Goal: Transaction & Acquisition: Purchase product/service

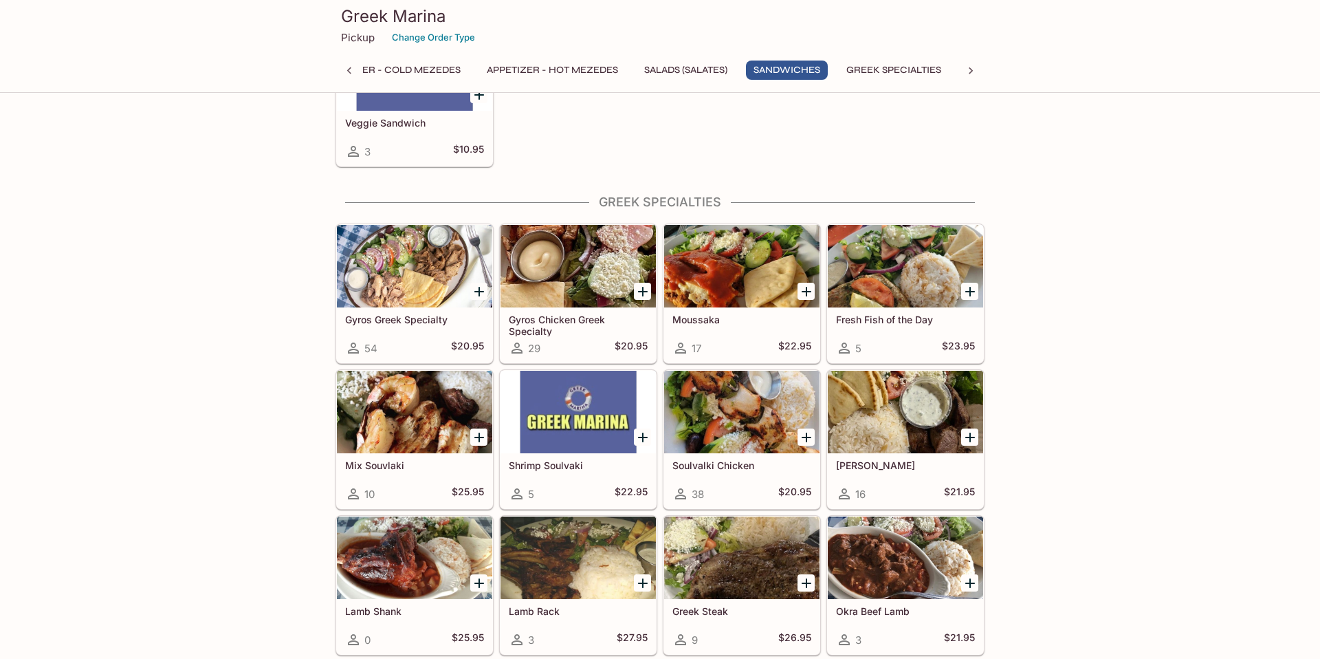
scroll to position [1143, 0]
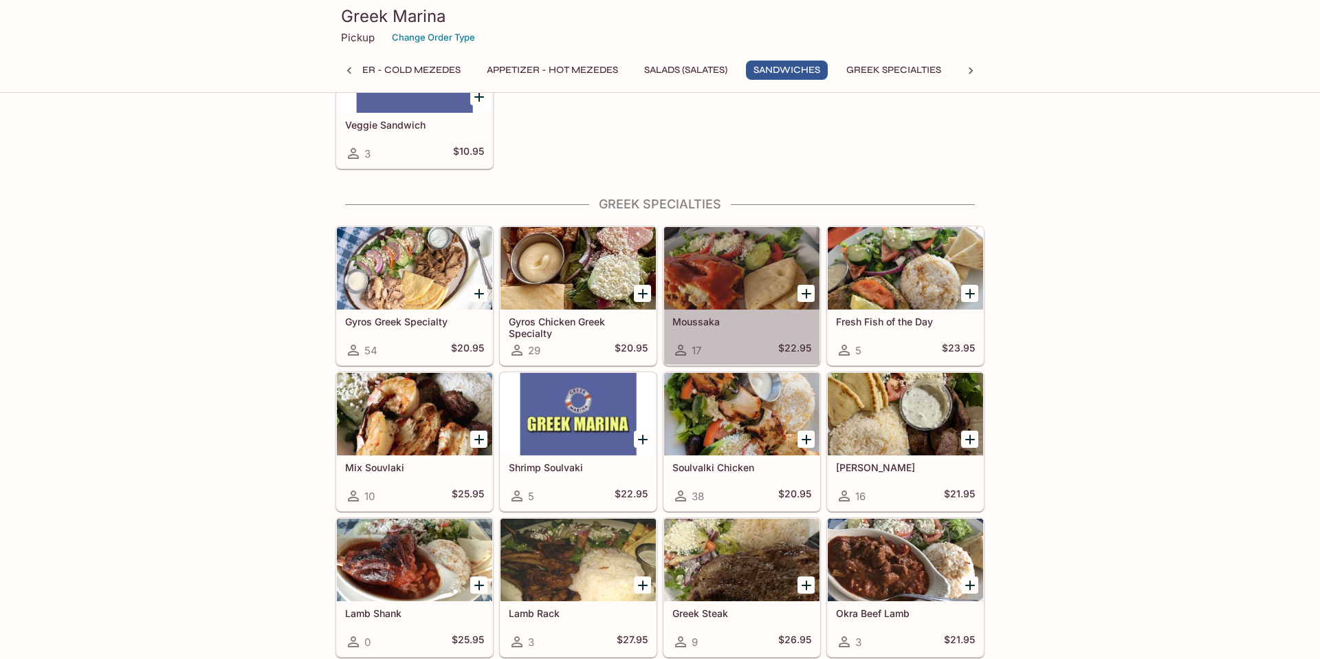
click at [757, 290] on div at bounding box center [741, 268] width 155 height 83
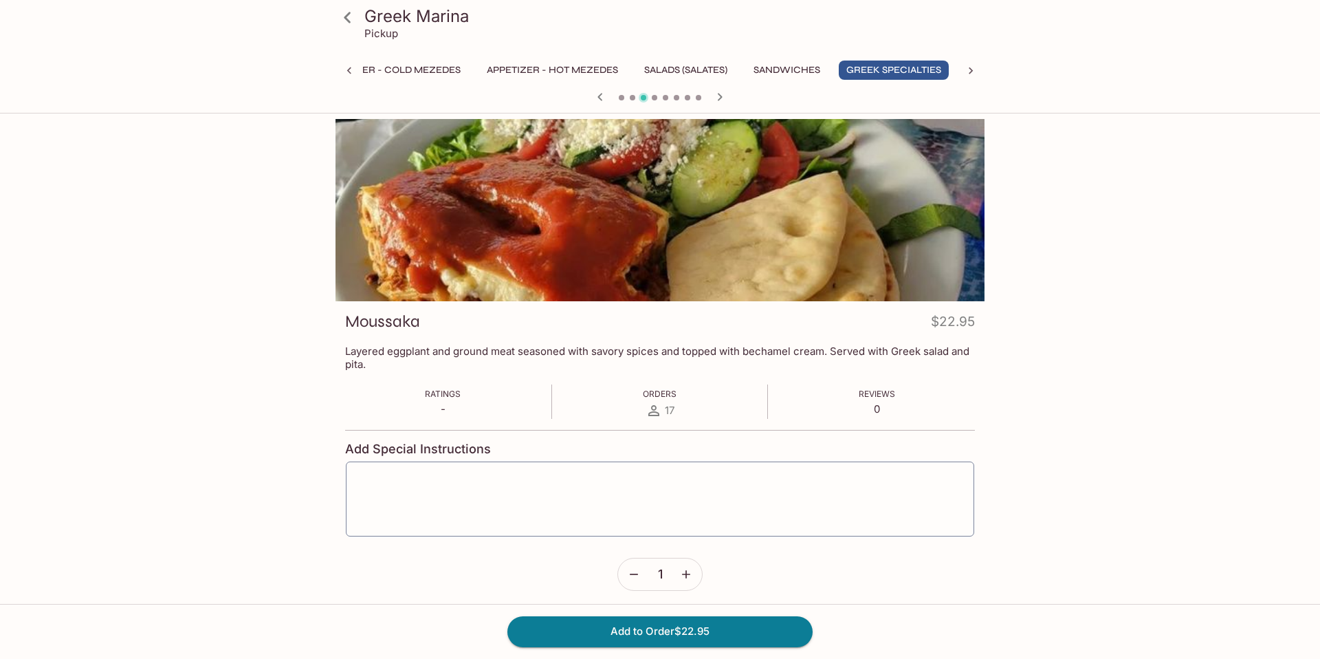
click at [970, 70] on icon at bounding box center [971, 71] width 14 height 14
click at [732, 72] on button "Greek Specialties" at bounding box center [739, 70] width 110 height 19
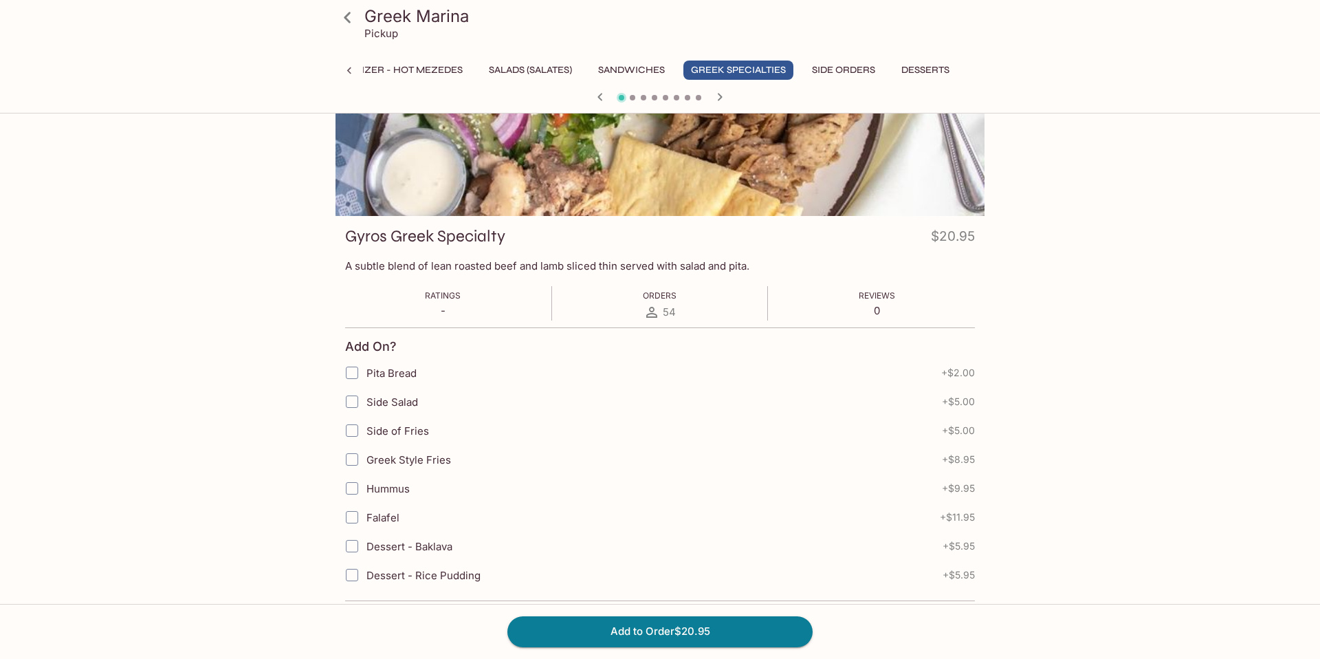
scroll to position [0, 0]
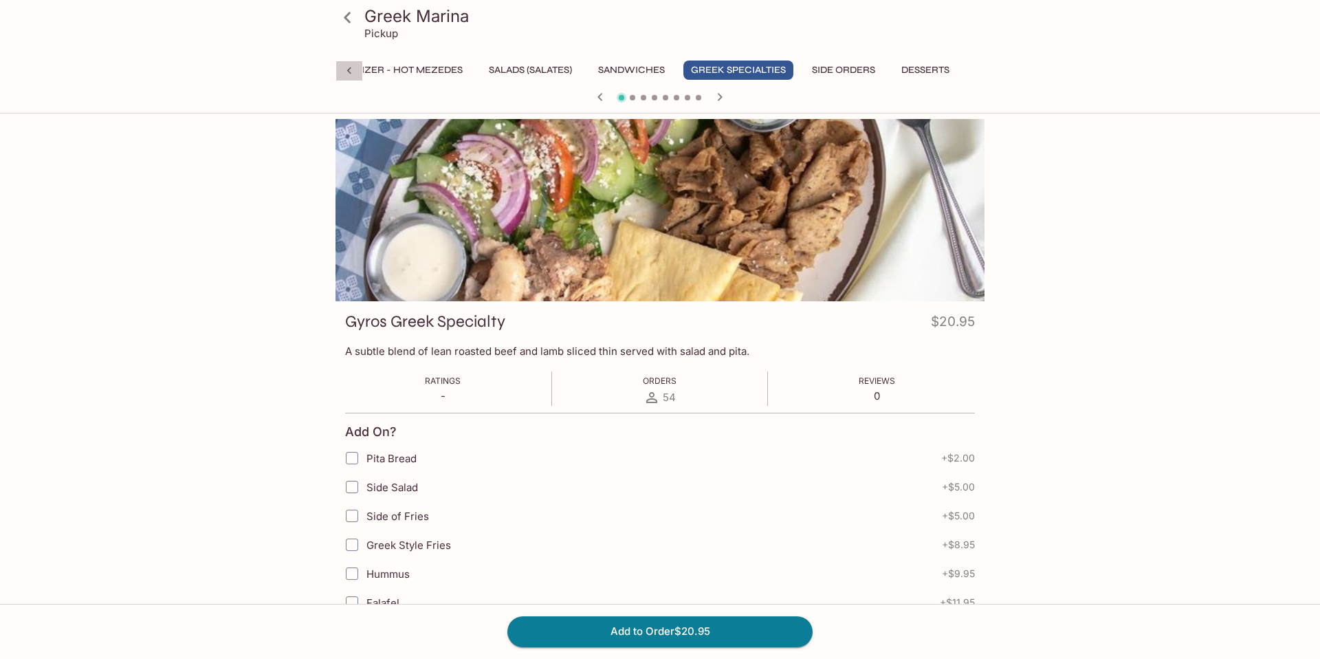
click at [349, 69] on icon at bounding box center [349, 70] width 4 height 7
click at [930, 69] on button "Greek Specialties" at bounding box center [948, 70] width 110 height 19
click at [972, 70] on icon at bounding box center [971, 70] width 4 height 7
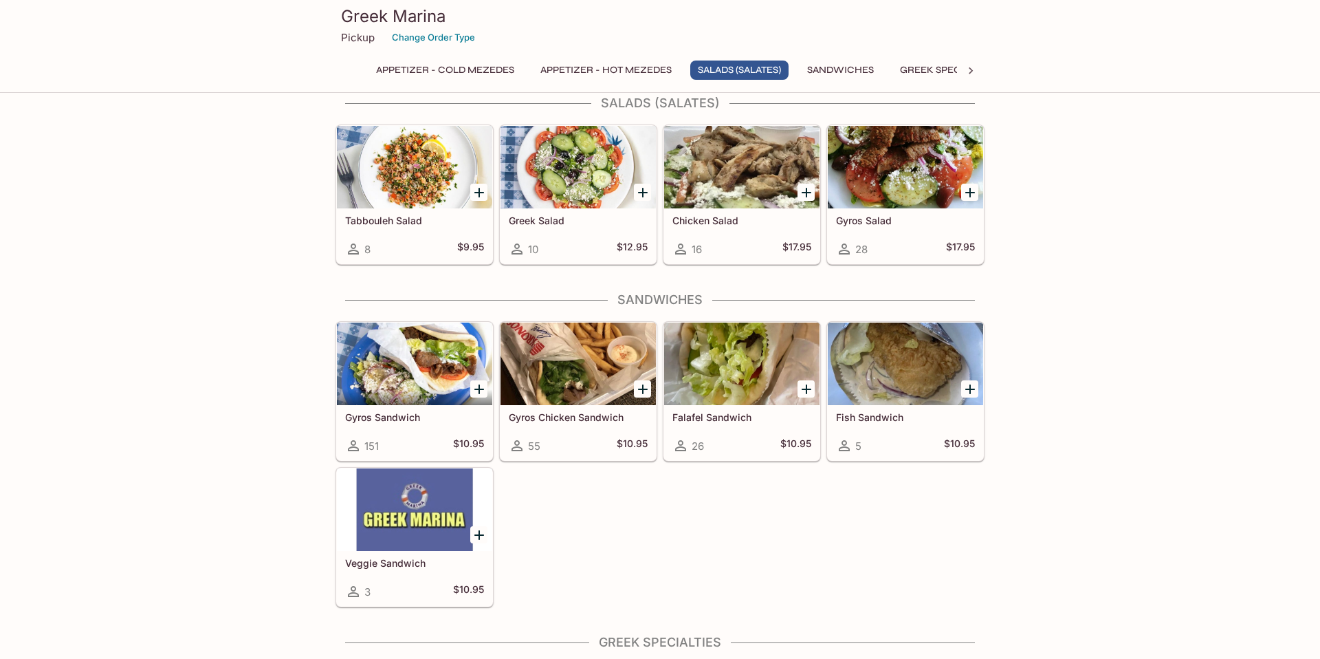
scroll to position [710, 0]
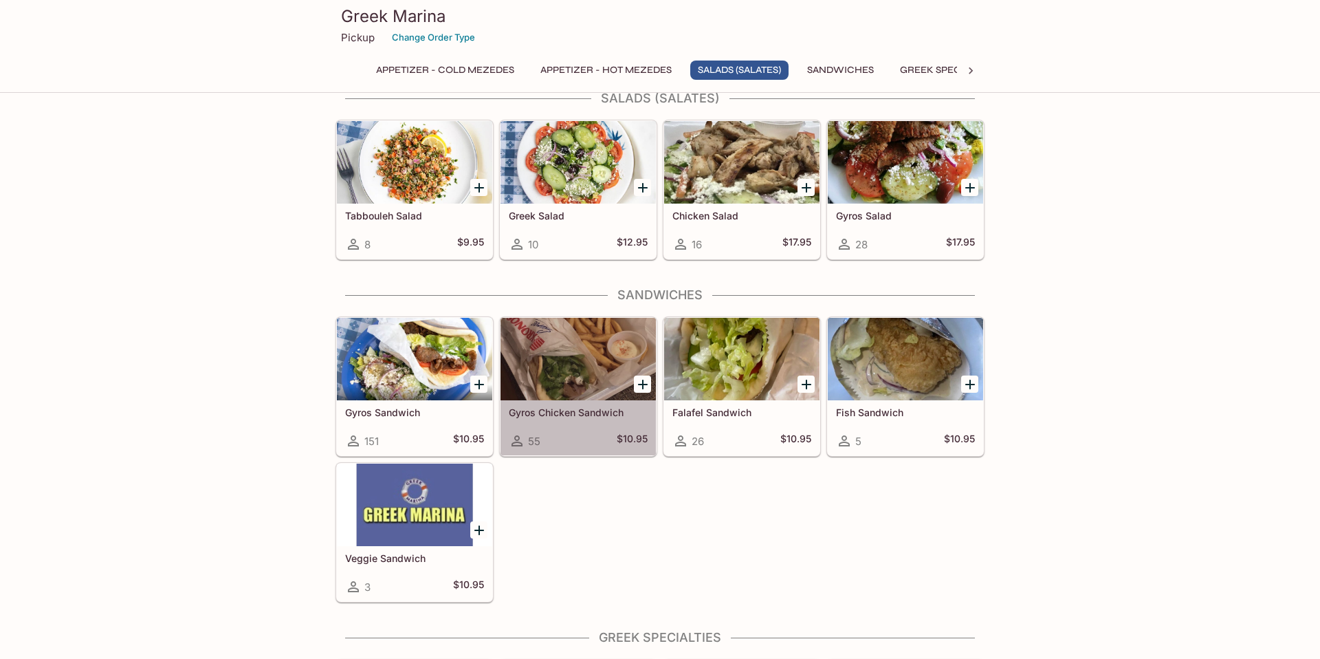
click at [564, 387] on div at bounding box center [578, 359] width 155 height 83
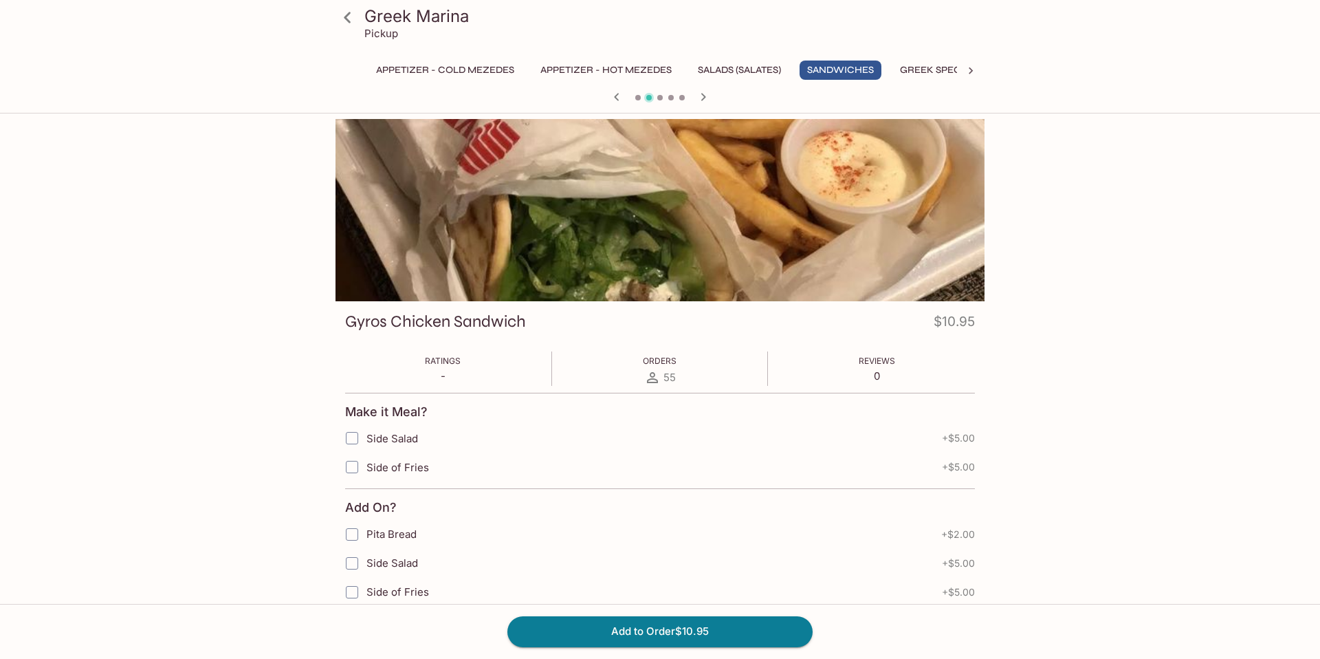
scroll to position [338, 0]
